Goal: Information Seeking & Learning: Learn about a topic

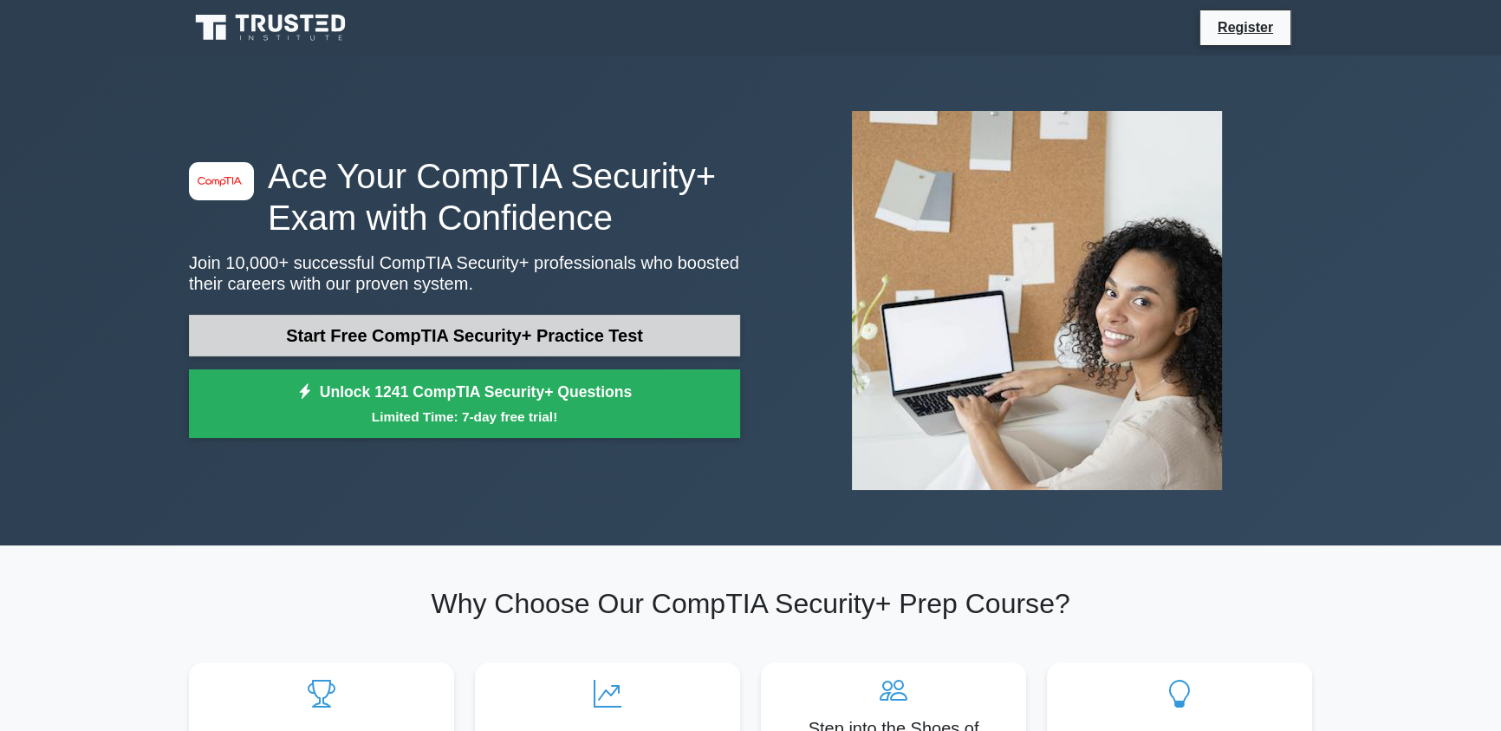
click at [387, 322] on link "Start Free CompTIA Security+ Practice Test" at bounding box center [464, 336] width 551 height 42
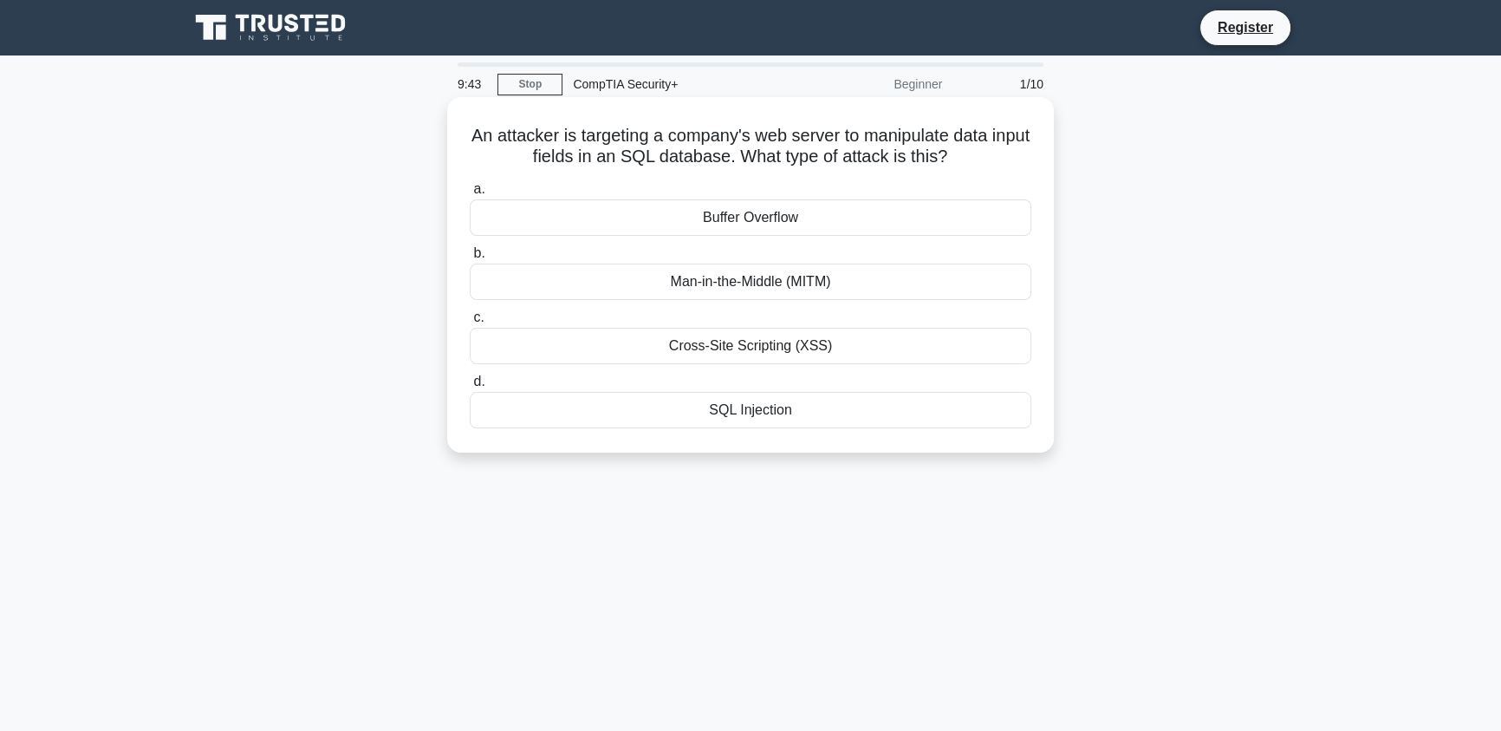
click at [789, 407] on div "SQL Injection" at bounding box center [751, 410] width 562 height 36
click at [470, 387] on input "d. SQL Injection" at bounding box center [470, 381] width 0 height 11
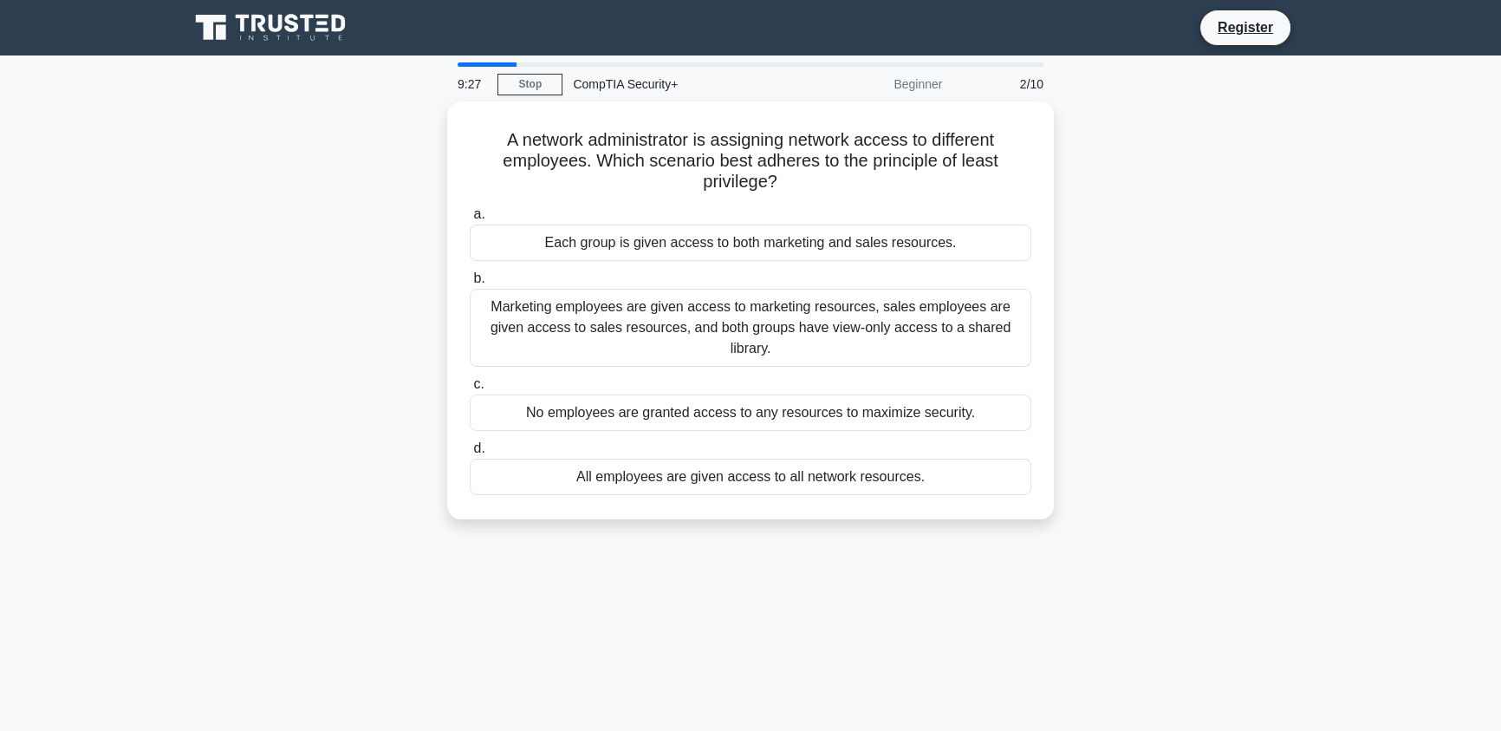
scroll to position [141, 0]
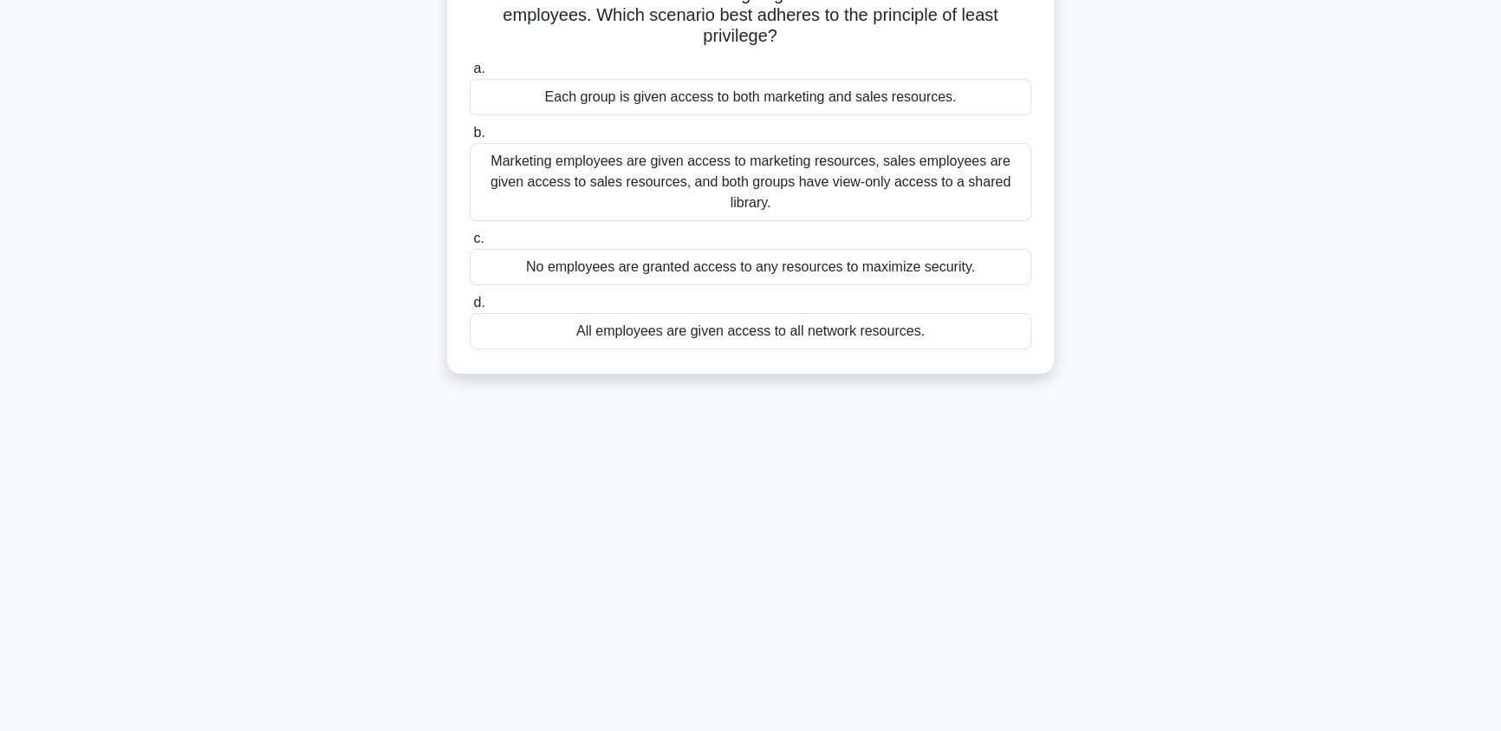
click at [801, 198] on div "Marketing employees are given access to marketing resources, sales employees ar…" at bounding box center [751, 182] width 562 height 78
click at [470, 139] on input "b. Marketing employees are given access to marketing resources, sales employees…" at bounding box center [470, 132] width 0 height 11
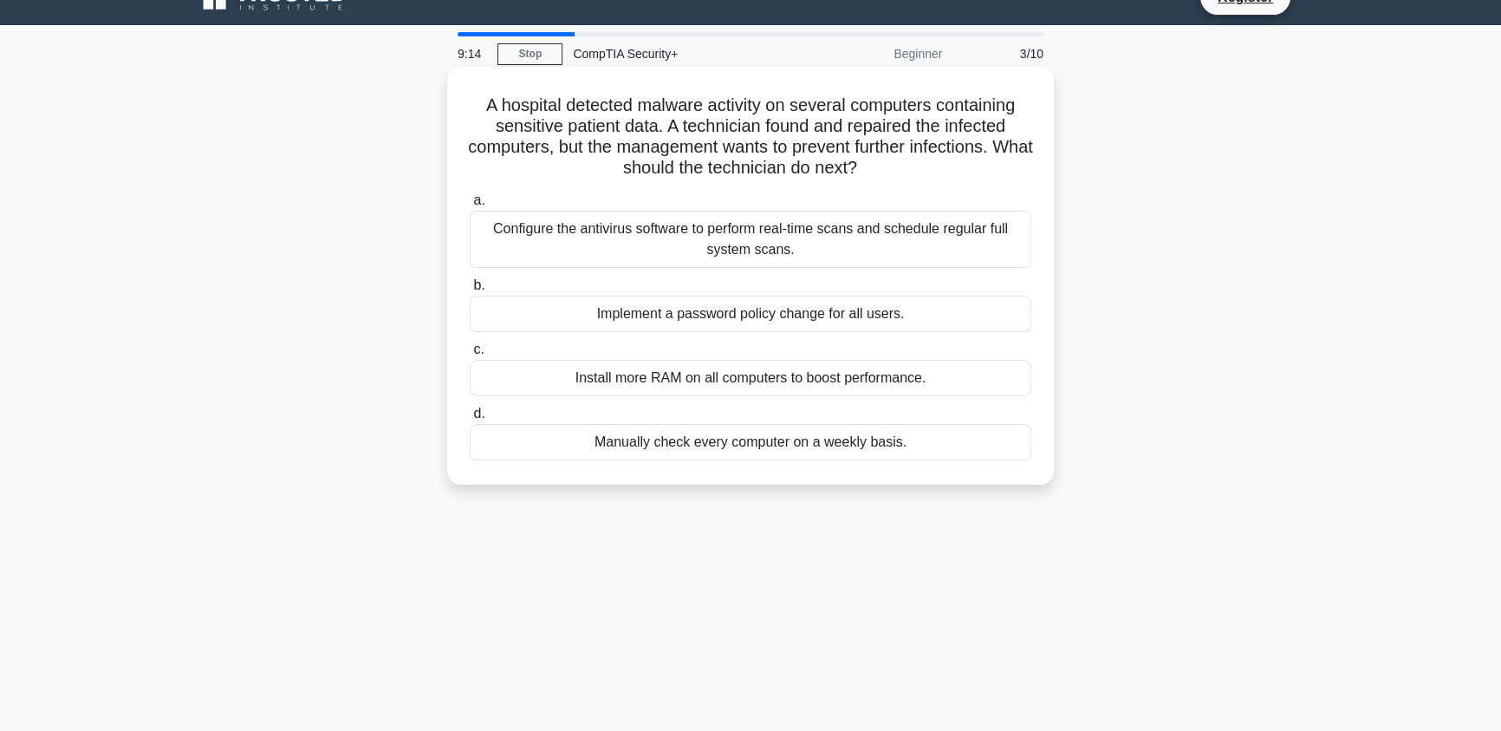
scroll to position [0, 0]
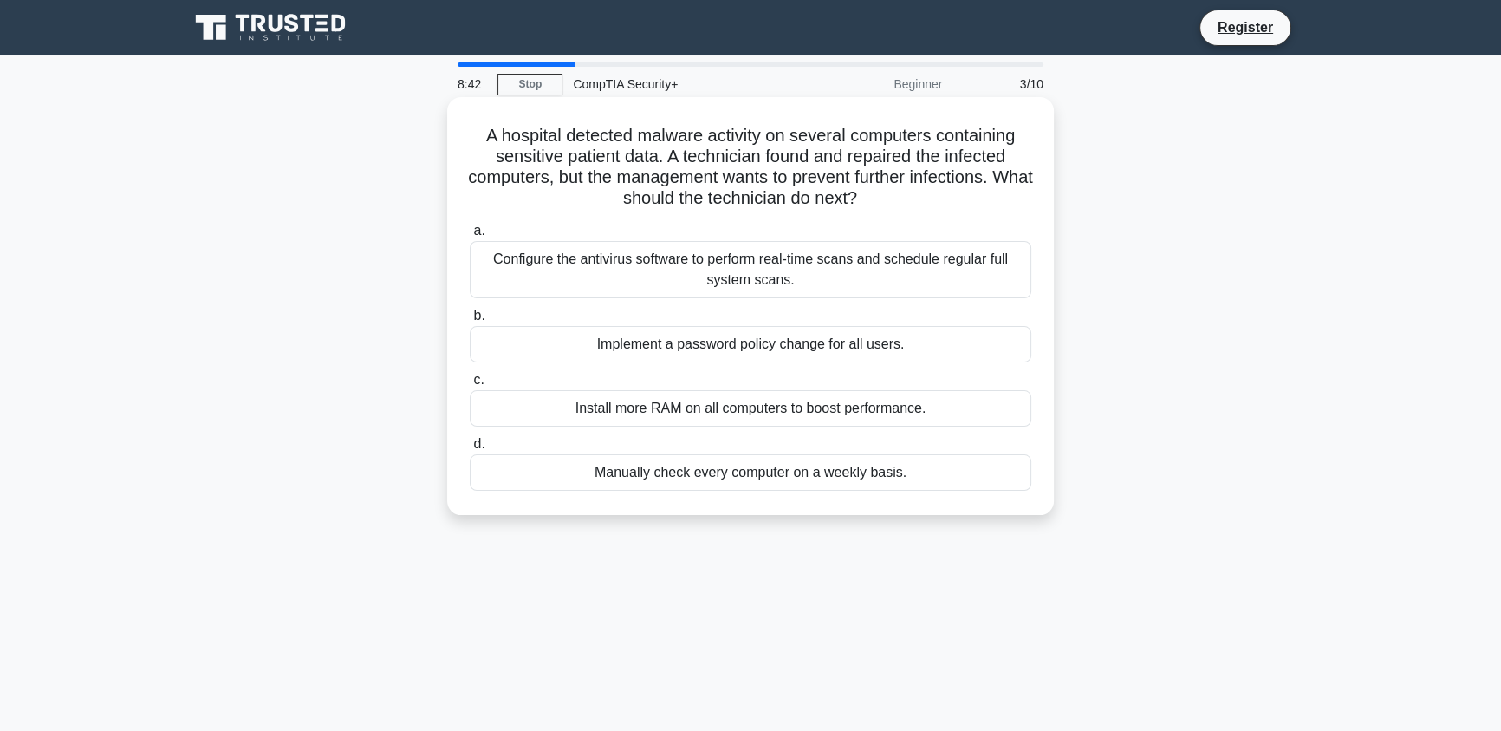
click at [807, 274] on div "Configure the antivirus software to perform real-time scans and schedule regula…" at bounding box center [751, 269] width 562 height 57
click at [470, 237] on input "a. Configure the antivirus software to perform real-time scans and schedule reg…" at bounding box center [470, 230] width 0 height 11
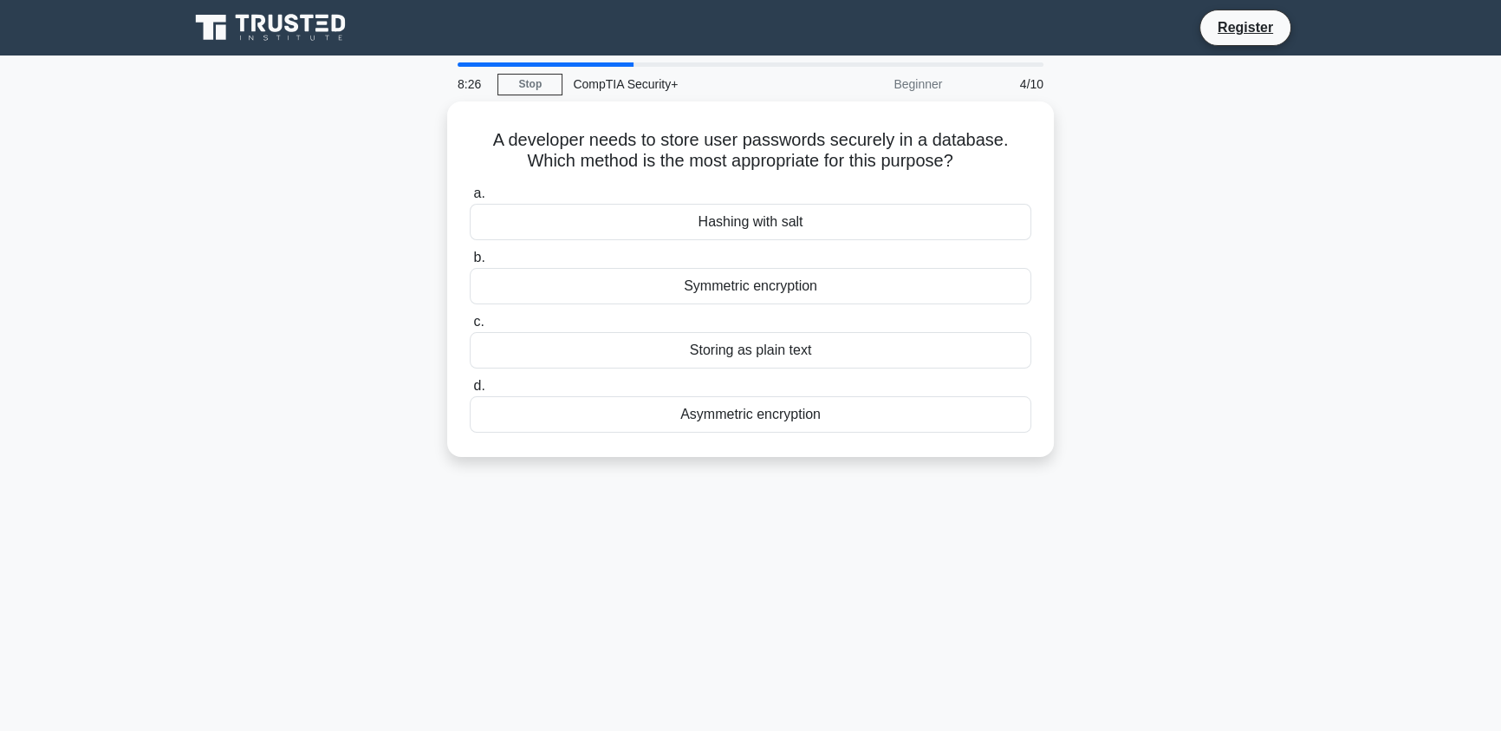
drag, startPoint x: 960, startPoint y: 159, endPoint x: 438, endPoint y: 131, distance: 523.4
click at [438, 131] on div "A developer needs to store user passwords securely in a database. Which method …" at bounding box center [751, 289] width 1144 height 376
copy h5 "A developer needs to store user passwords securely in a database. Which method …"
click at [792, 226] on div "Hashing with salt" at bounding box center [751, 217] width 562 height 36
click at [470, 195] on input "a. Hashing with salt" at bounding box center [470, 189] width 0 height 11
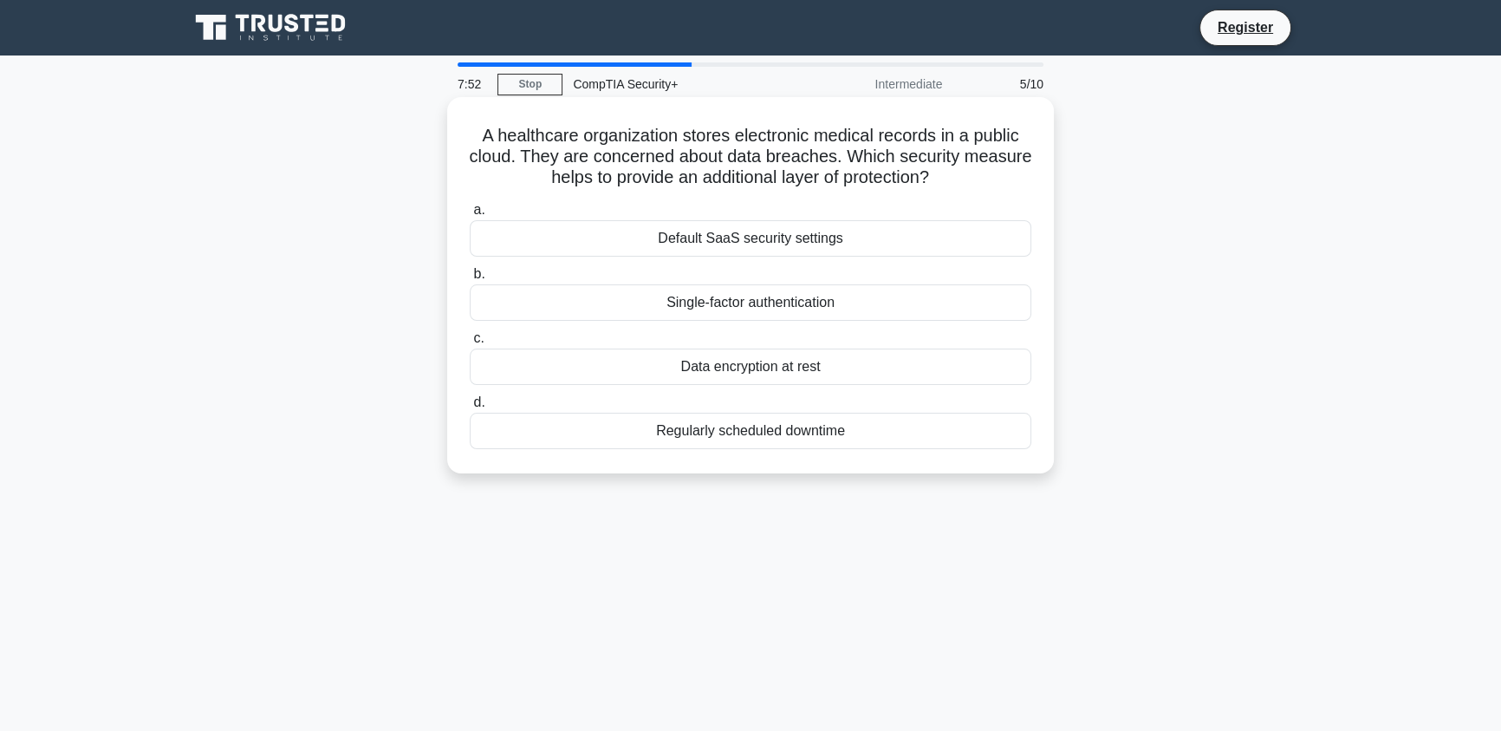
click at [817, 243] on div "Default SaaS security settings" at bounding box center [751, 238] width 562 height 36
click at [470, 216] on input "a. Default SaaS security settings" at bounding box center [470, 210] width 0 height 11
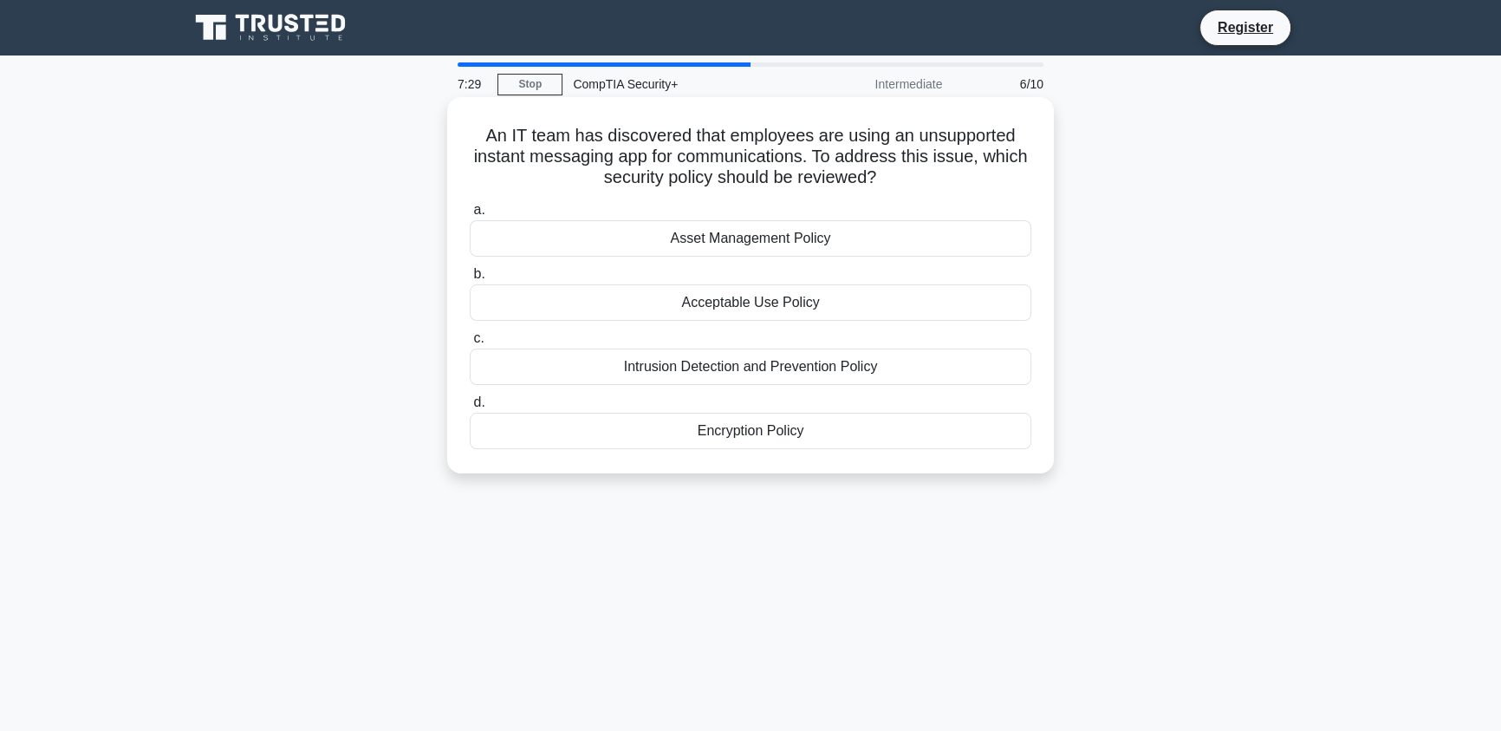
click at [847, 237] on div "Asset Management Policy" at bounding box center [751, 238] width 562 height 36
click at [470, 216] on input "a. Asset Management Policy" at bounding box center [470, 210] width 0 height 11
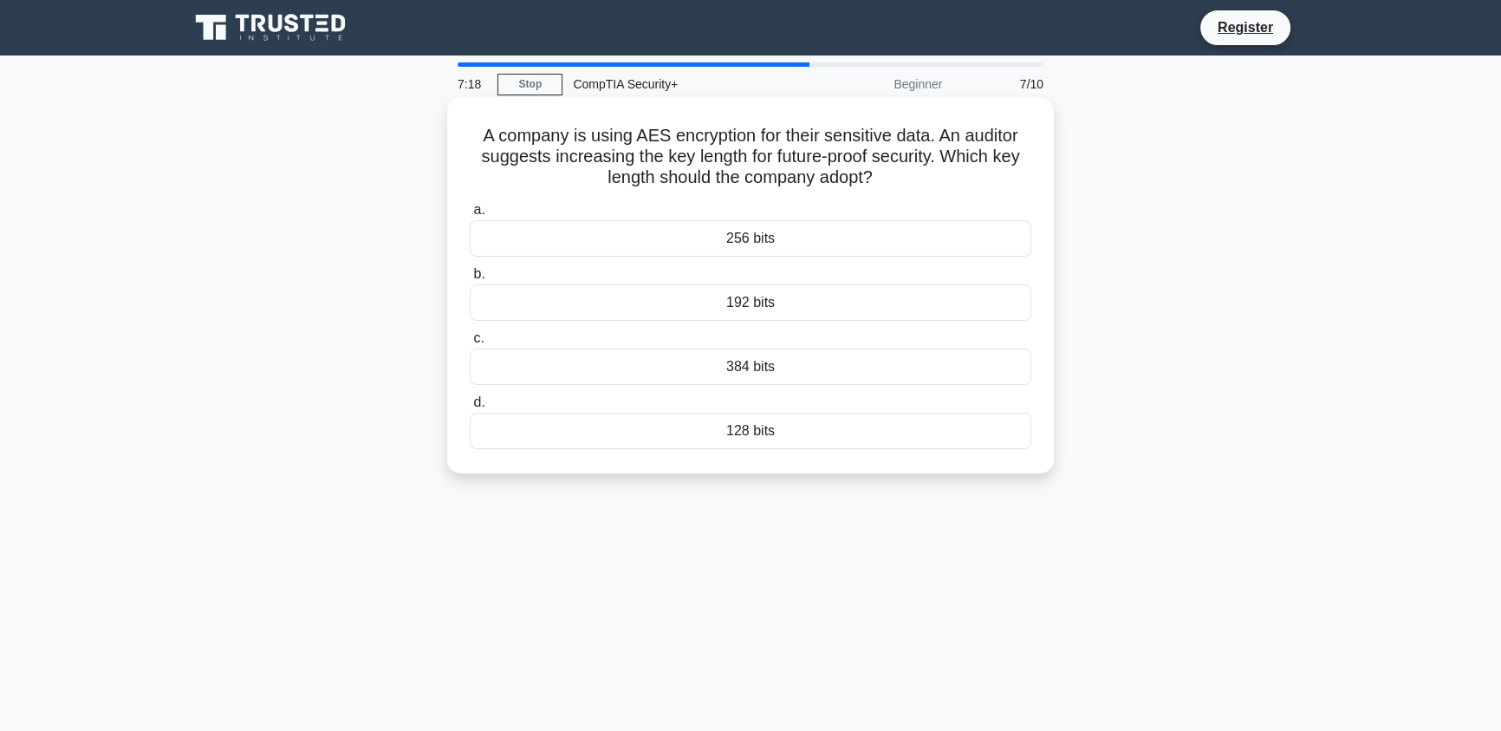
click at [790, 372] on div "384 bits" at bounding box center [751, 366] width 562 height 36
click at [470, 344] on input "c. 384 bits" at bounding box center [470, 338] width 0 height 11
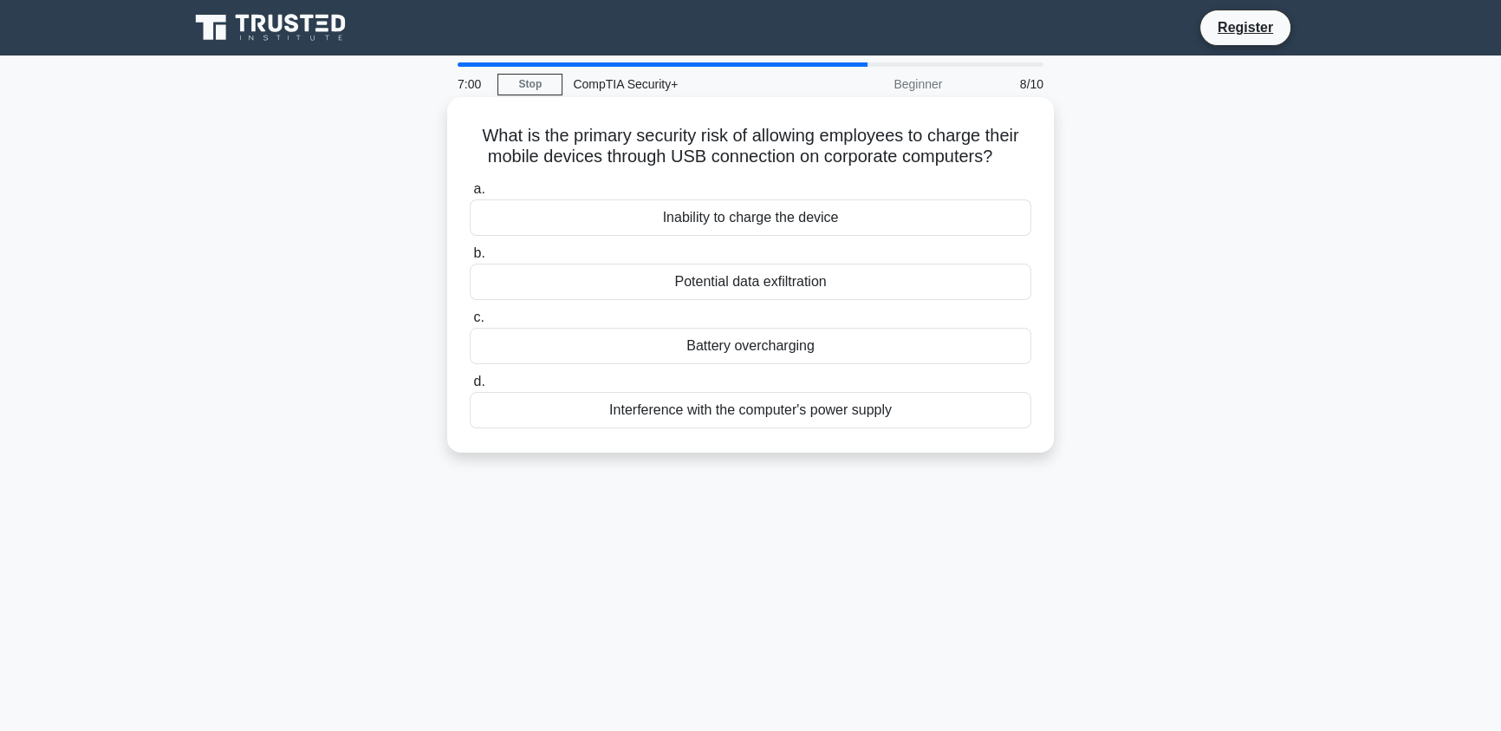
click at [861, 282] on div "Potential data exfiltration" at bounding box center [751, 281] width 562 height 36
click at [470, 259] on input "b. Potential data exfiltration" at bounding box center [470, 253] width 0 height 11
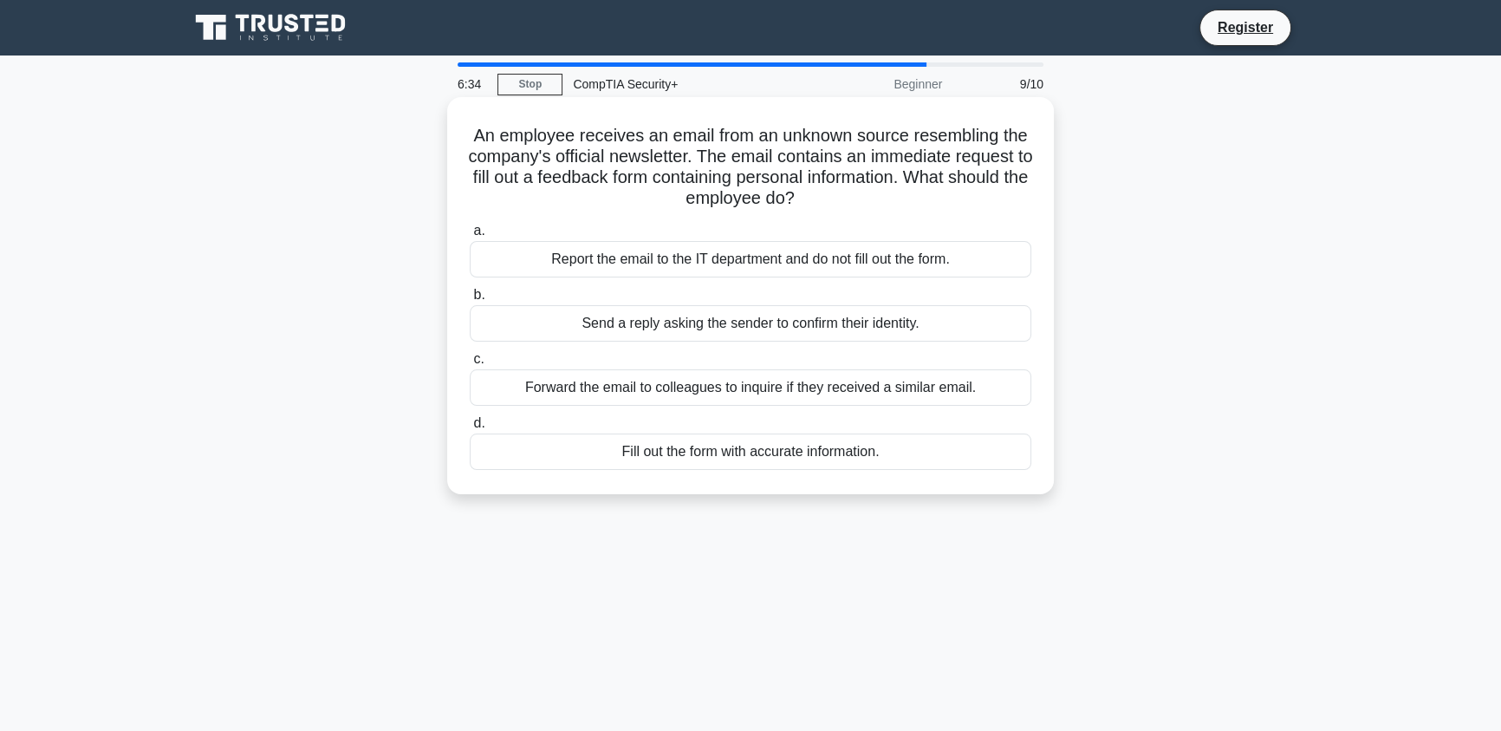
click at [703, 258] on div "Report the email to the IT department and do not fill out the form." at bounding box center [751, 259] width 562 height 36
click at [470, 237] on input "a. Report the email to the IT department and do not fill out the form." at bounding box center [470, 230] width 0 height 11
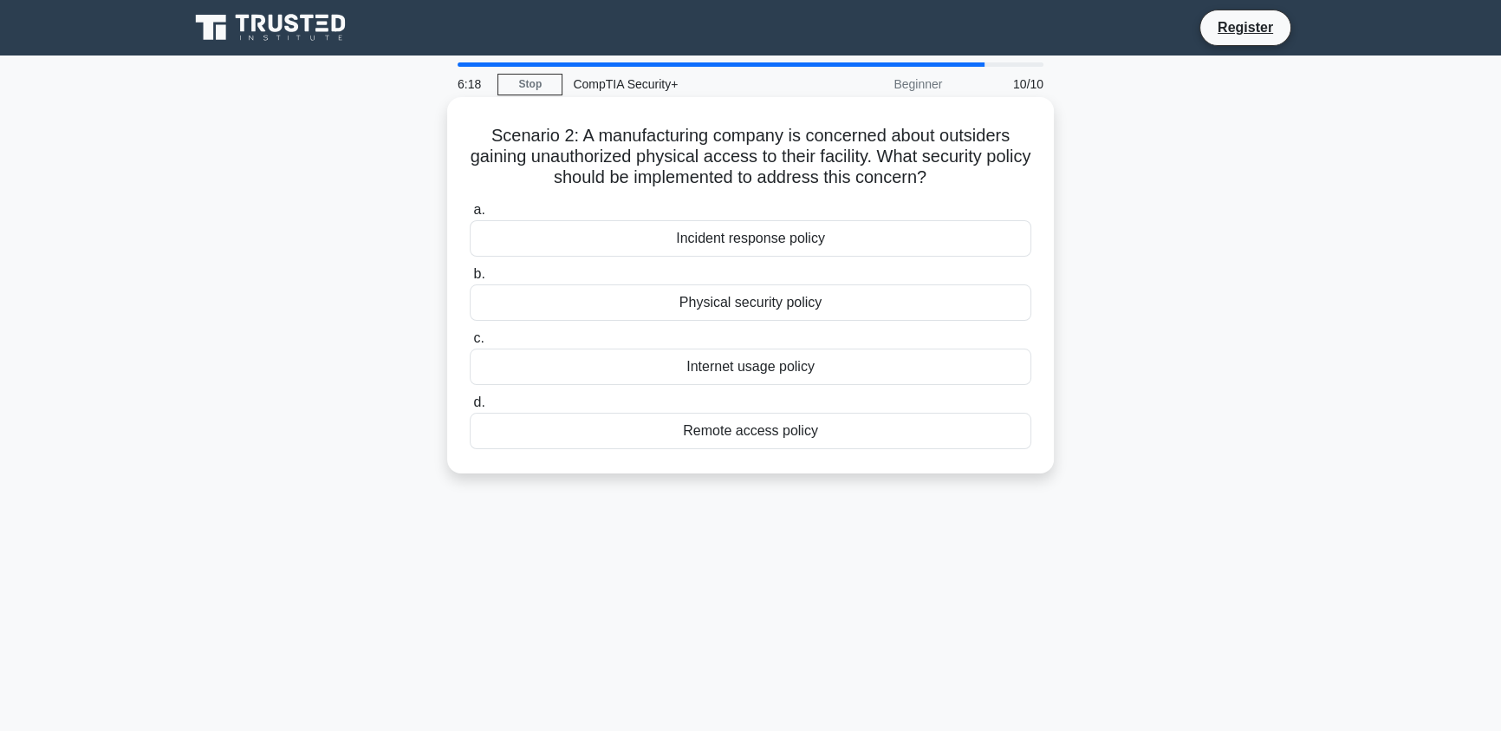
click at [841, 302] on div "Physical security policy" at bounding box center [751, 302] width 562 height 36
click at [470, 280] on input "b. Physical security policy" at bounding box center [470, 274] width 0 height 11
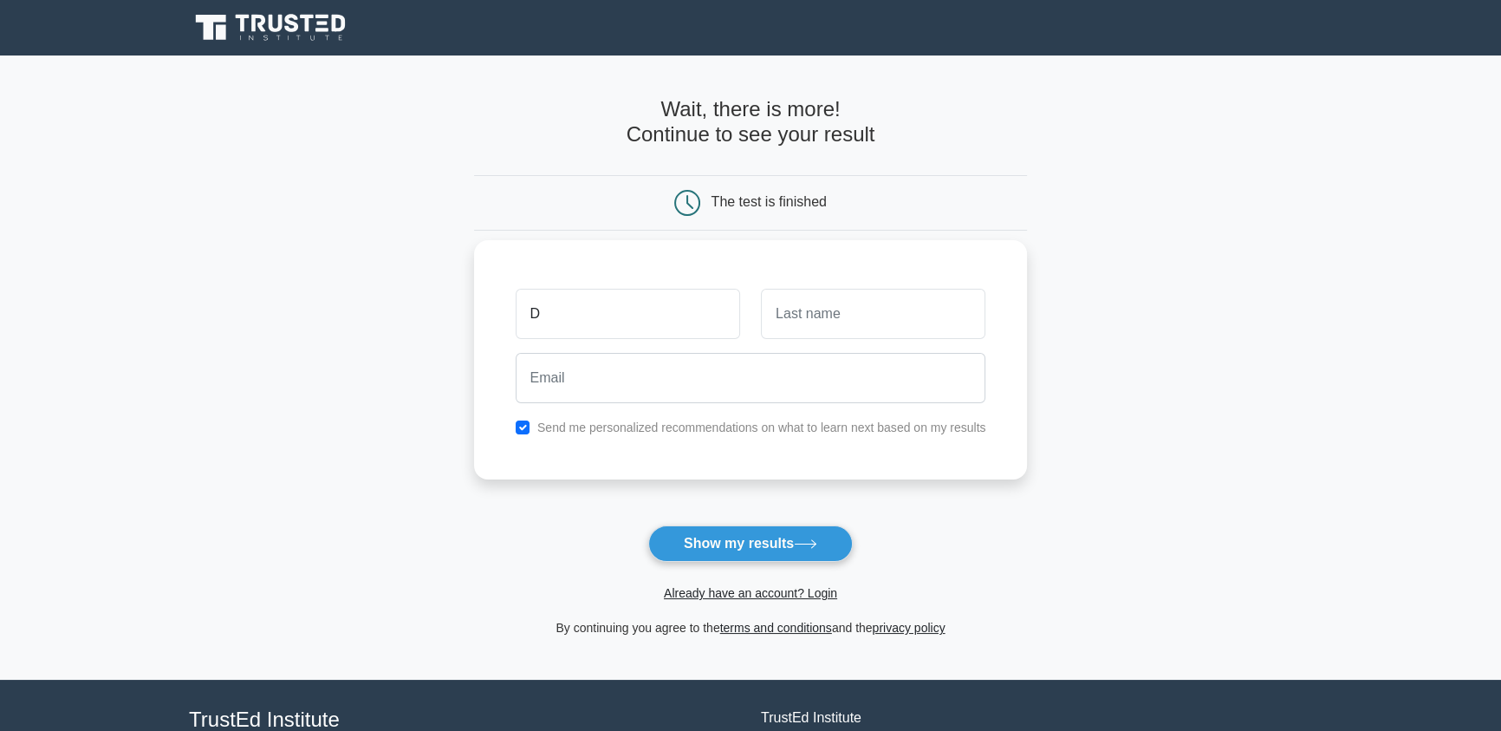
type input "[PERSON_NAME]"
click at [850, 315] on input "text" at bounding box center [873, 314] width 224 height 50
type input "zaza"
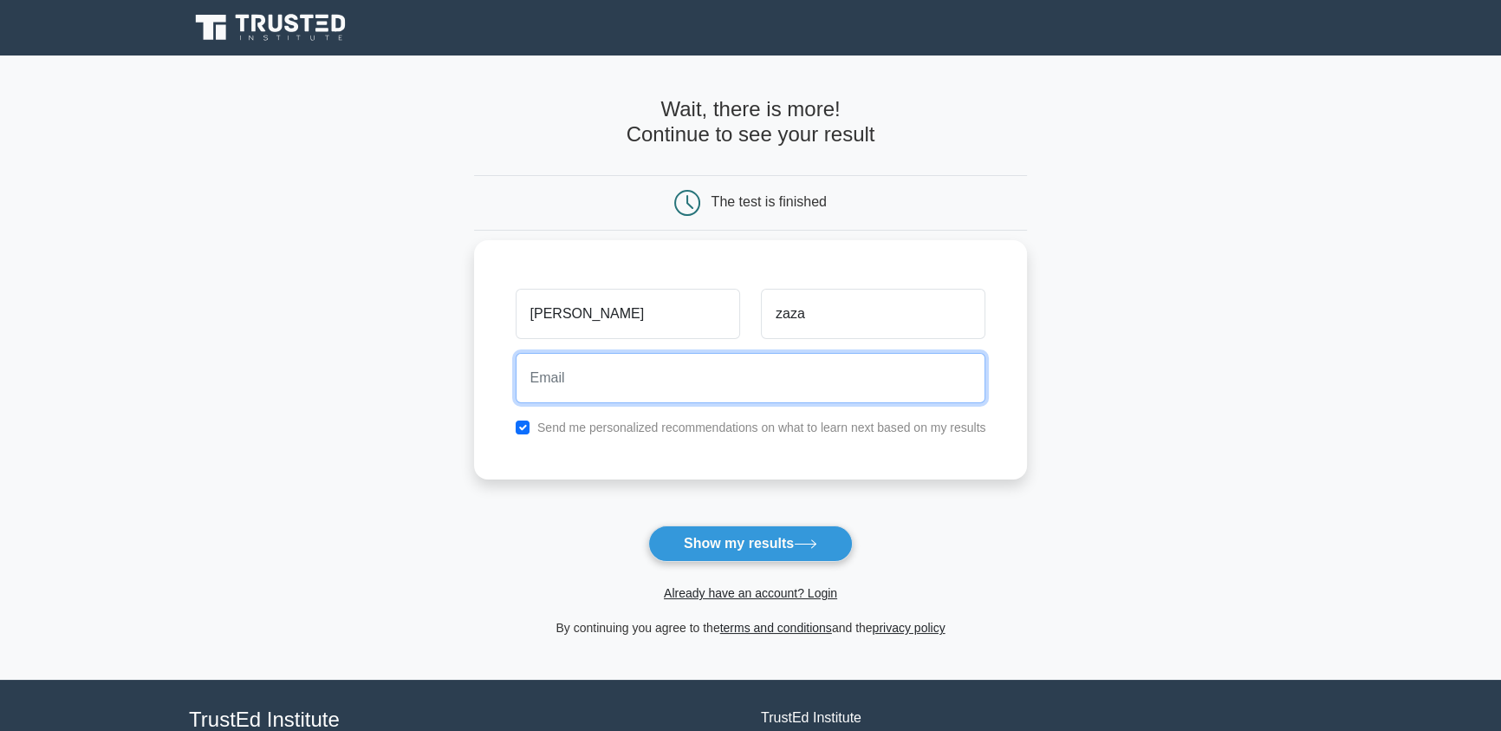
click at [803, 374] on input "email" at bounding box center [751, 378] width 471 height 50
type input "davide.morassutto@sanirad.it"
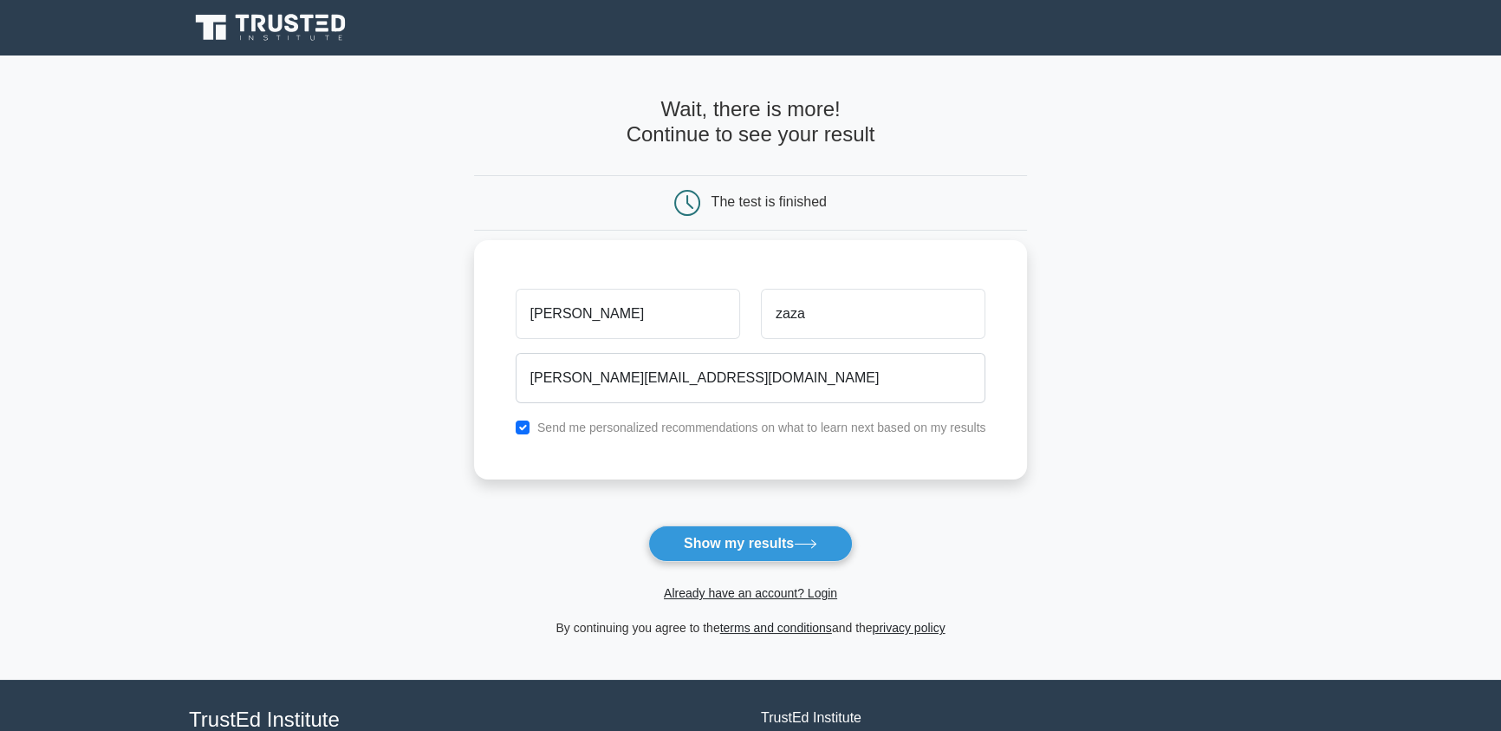
click at [647, 425] on label "Send me personalized recommendations on what to learn next based on my results" at bounding box center [761, 427] width 449 height 14
click at [524, 427] on input "checkbox" at bounding box center [523, 427] width 14 height 14
checkbox input "false"
click at [751, 551] on button "Show my results" at bounding box center [750, 543] width 205 height 36
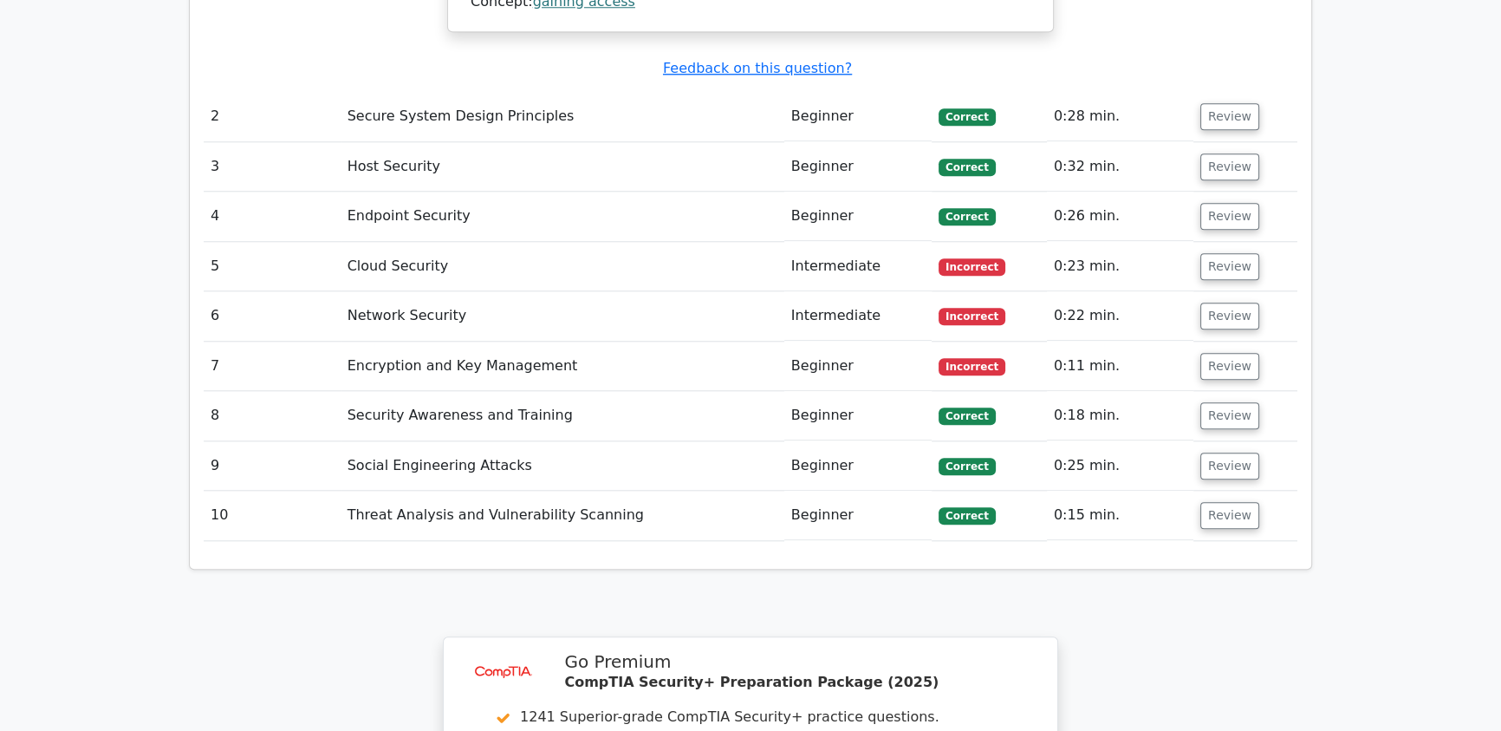
scroll to position [2035, 0]
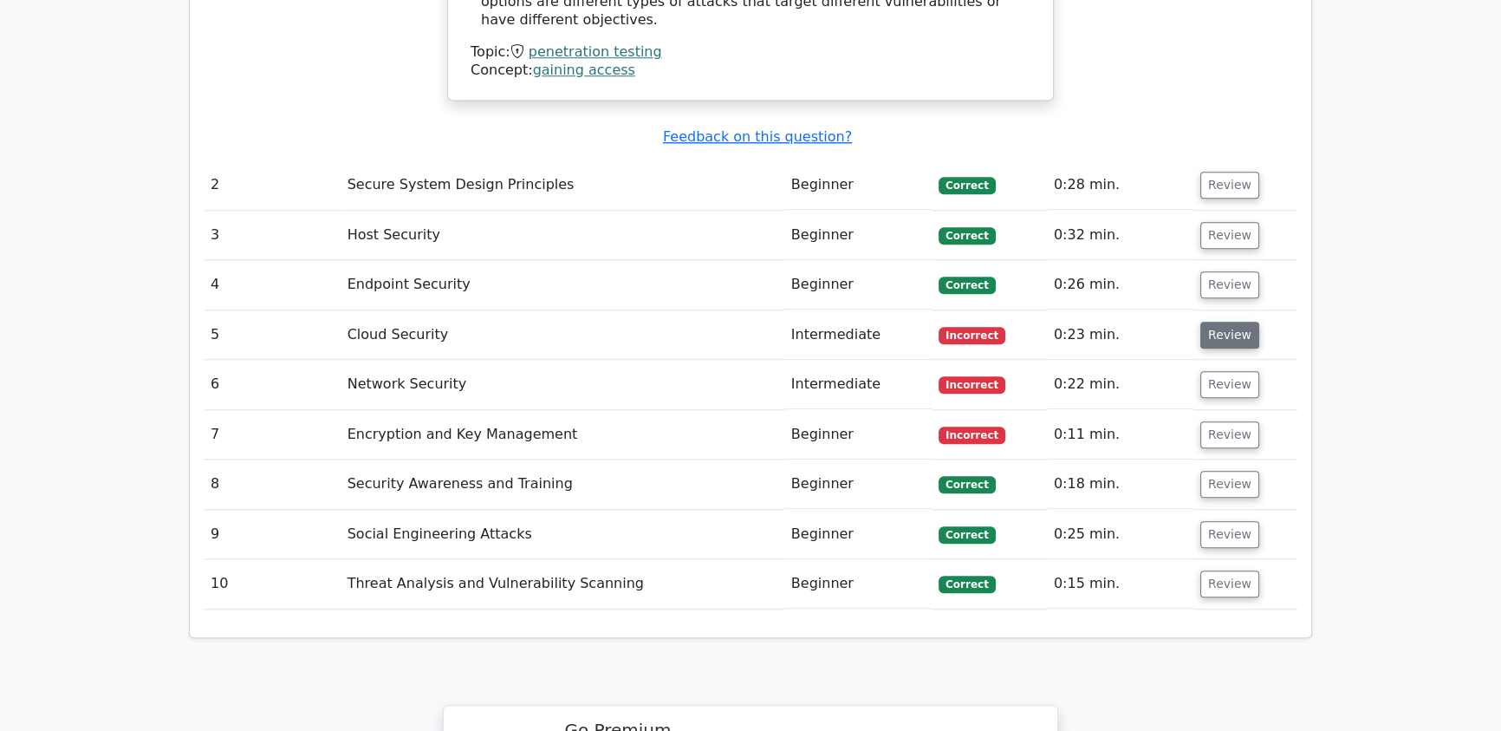
click at [1216, 322] on button "Review" at bounding box center [1229, 335] width 59 height 27
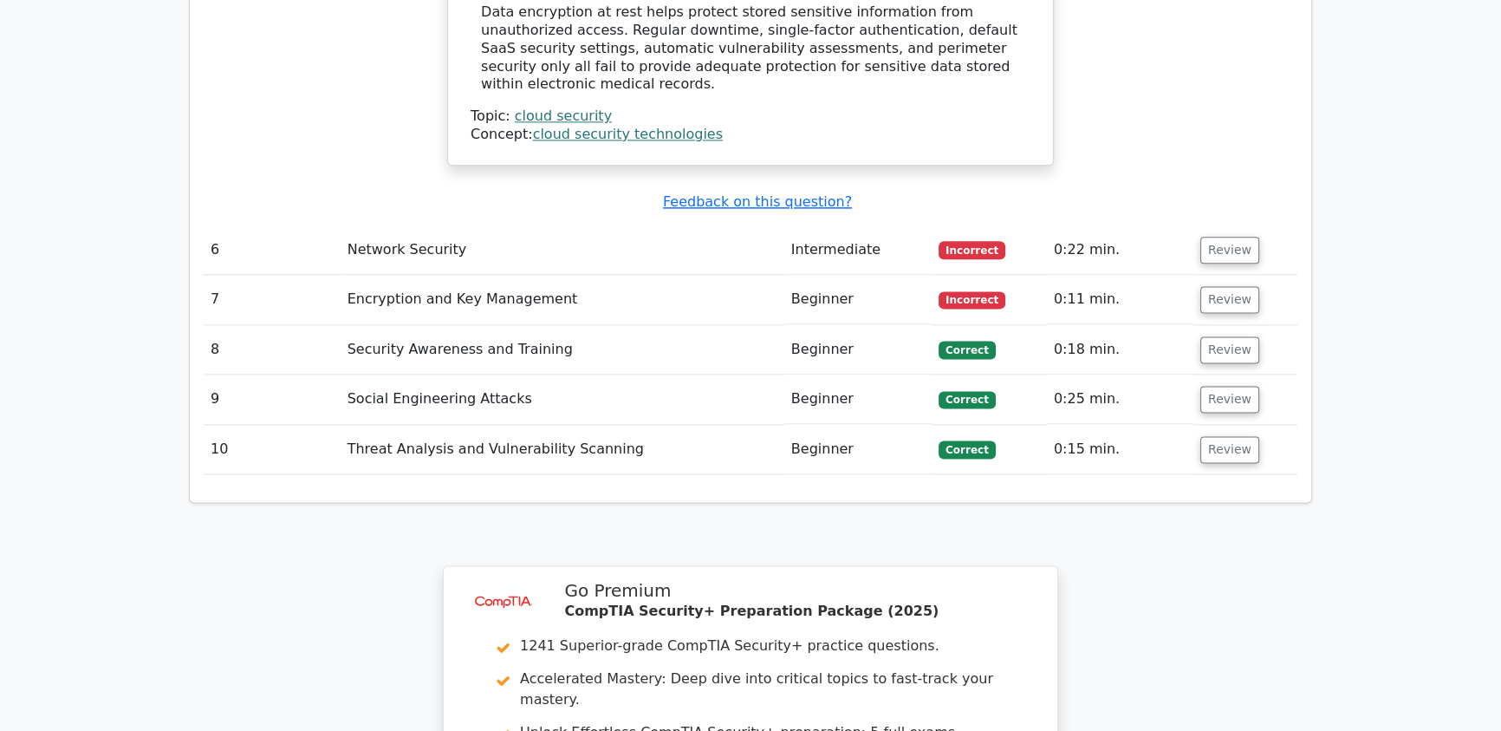
scroll to position [2744, 0]
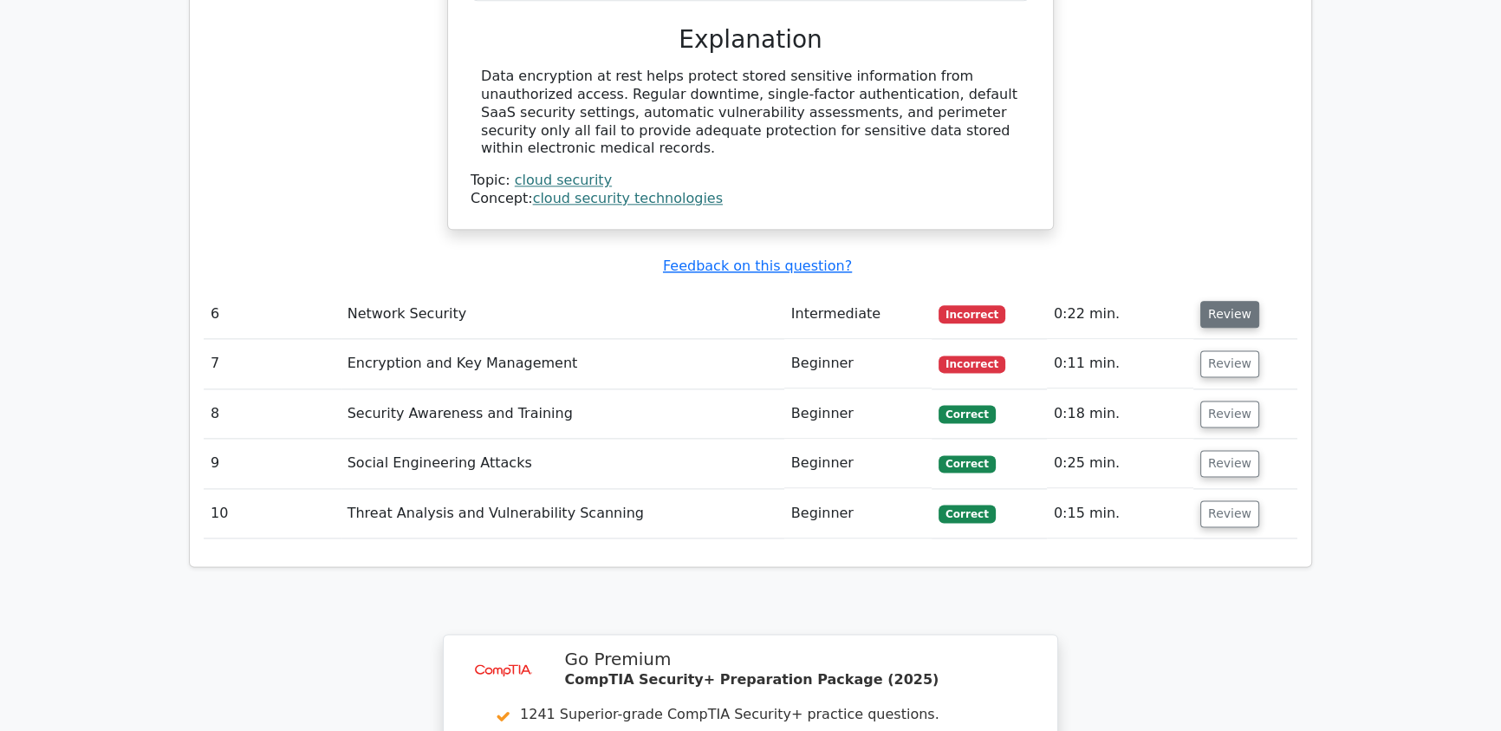
click at [1217, 301] on button "Review" at bounding box center [1229, 314] width 59 height 27
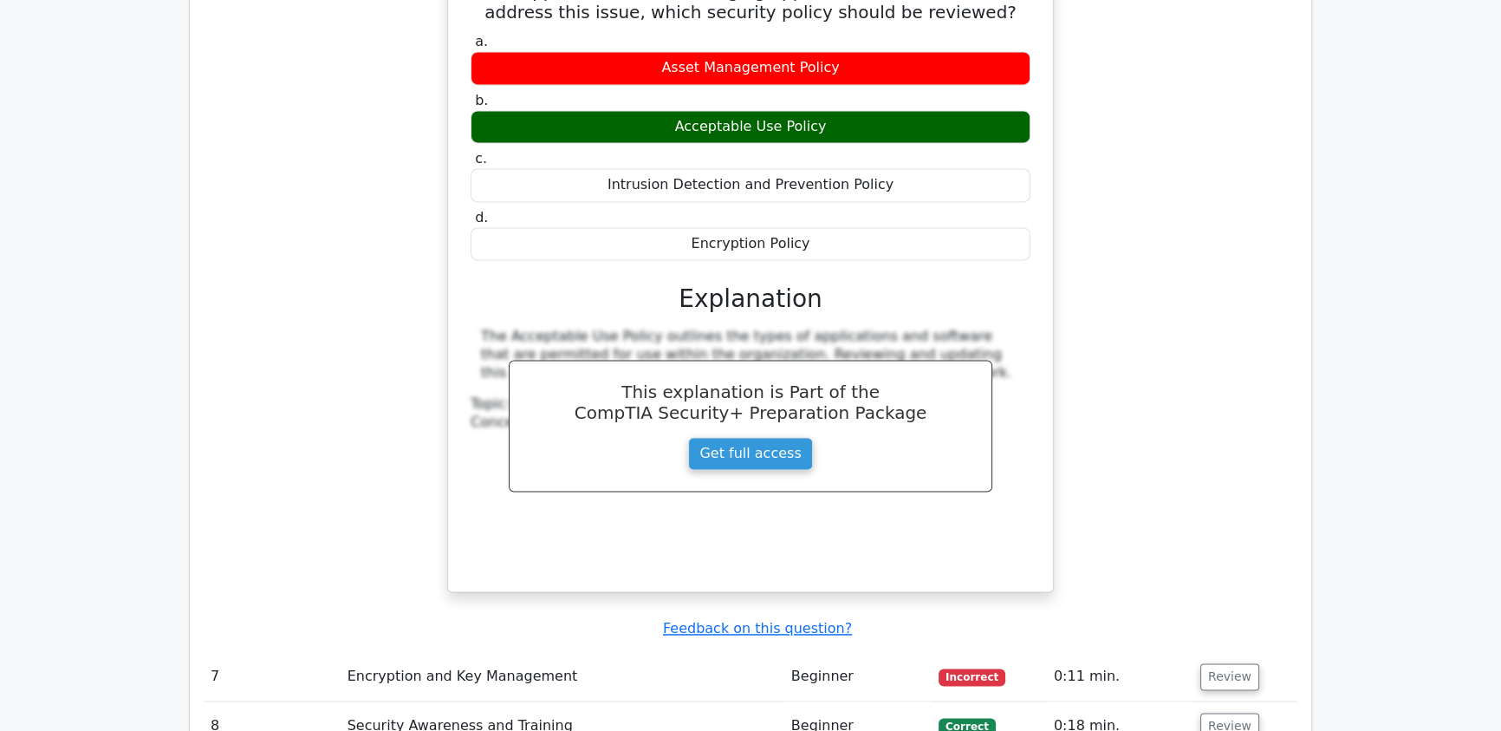
scroll to position [3453, 0]
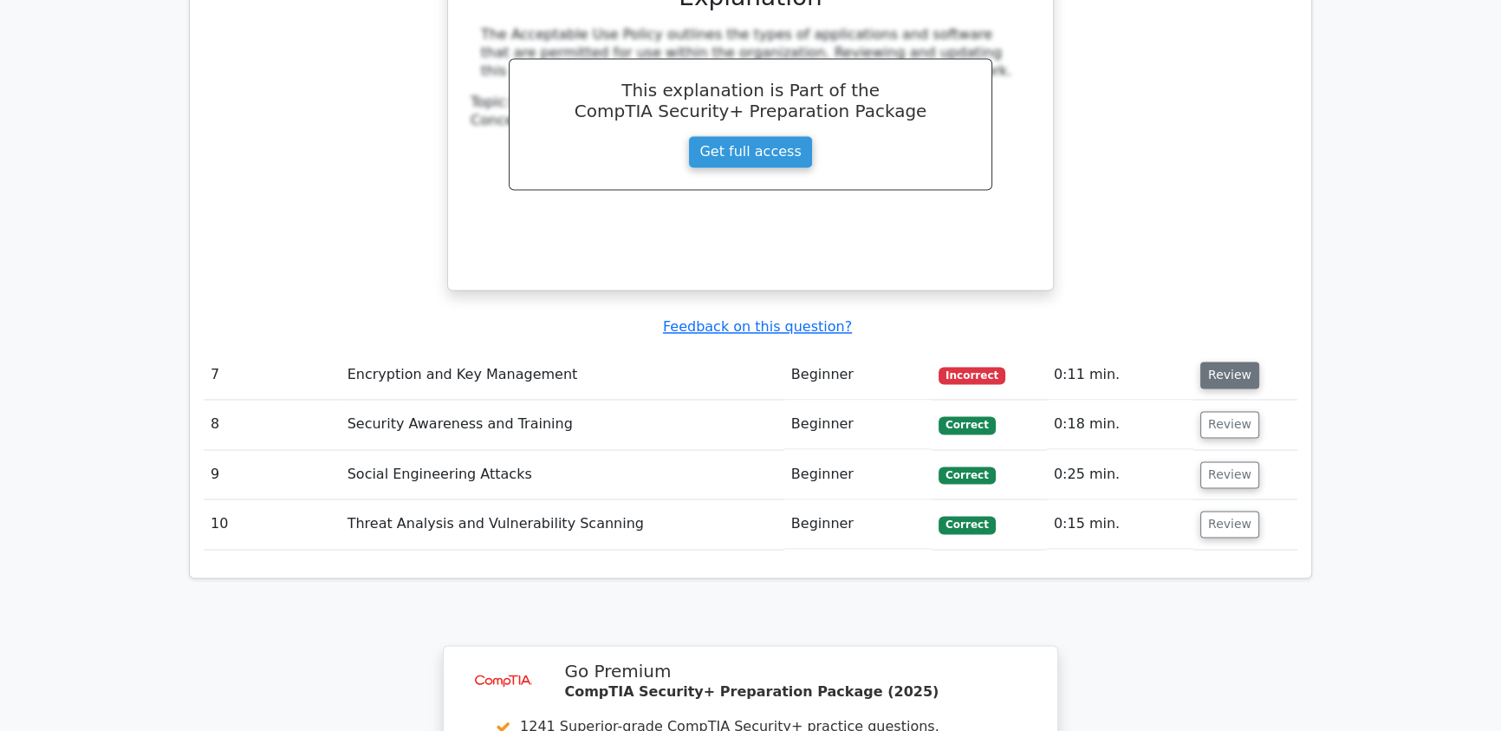
click at [1228, 361] on button "Review" at bounding box center [1229, 374] width 59 height 27
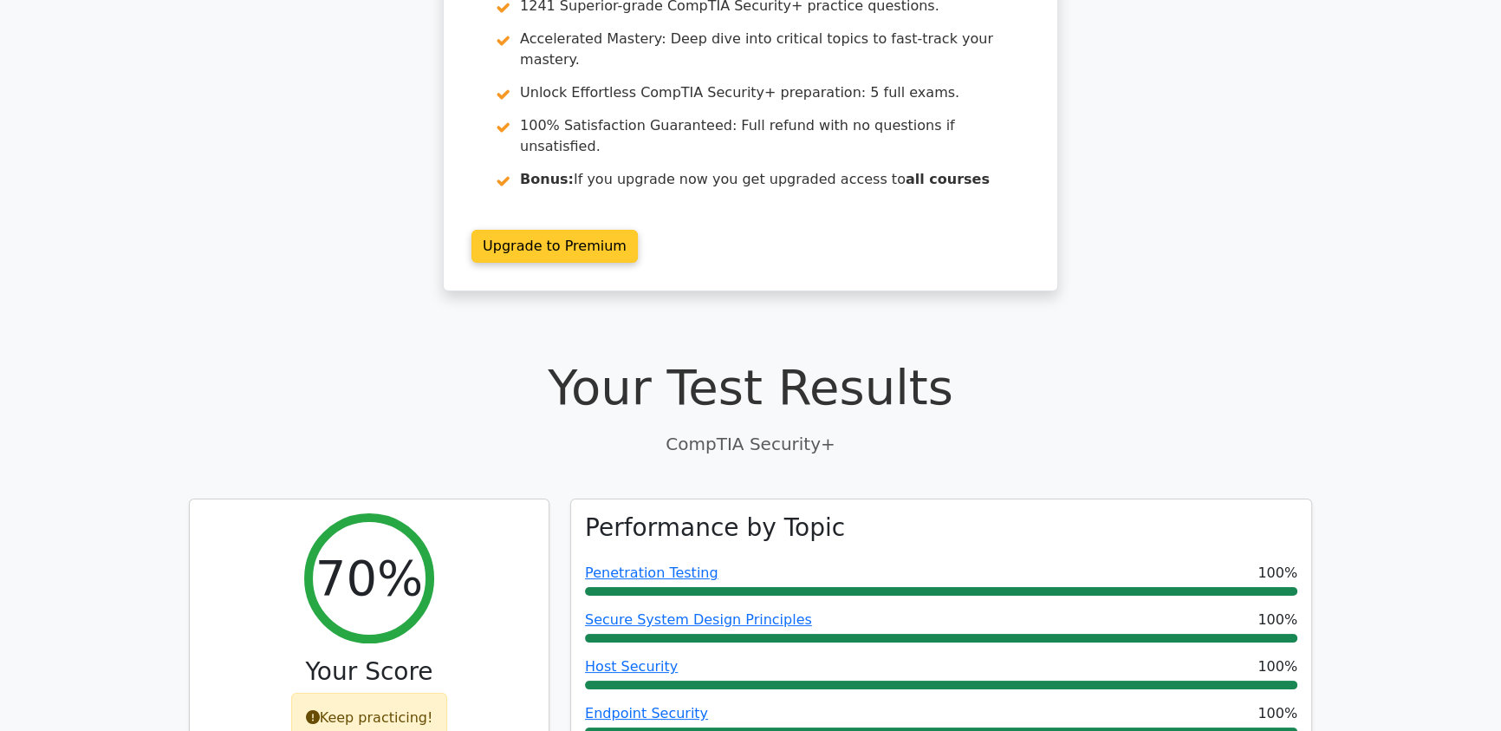
scroll to position [0, 0]
